Goal: Find specific page/section: Find specific page/section

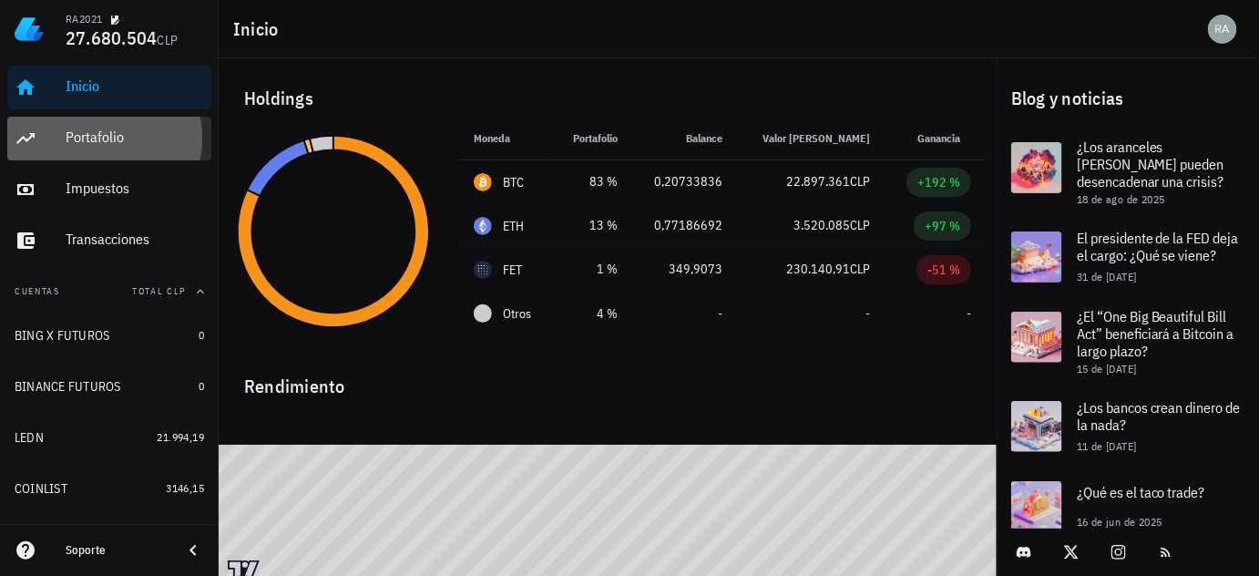
click at [105, 134] on div "Portafolio" at bounding box center [135, 136] width 138 height 17
